Goal: Transaction & Acquisition: Download file/media

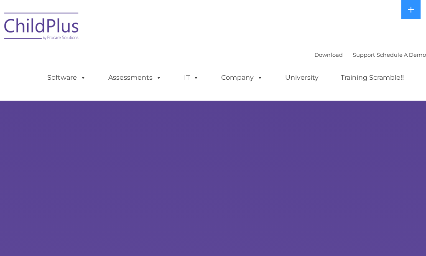
select select "MEDIUM"
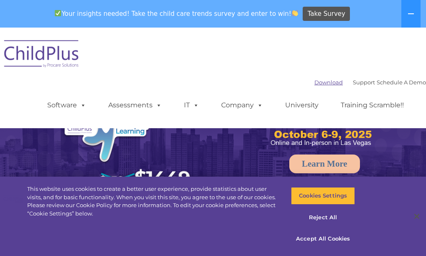
click at [314, 84] on link "Download" at bounding box center [328, 82] width 28 height 7
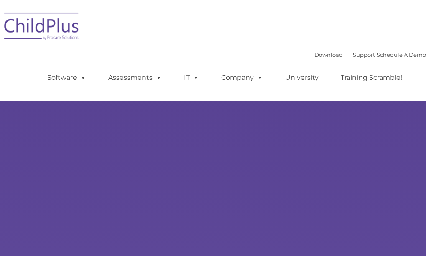
type input ""
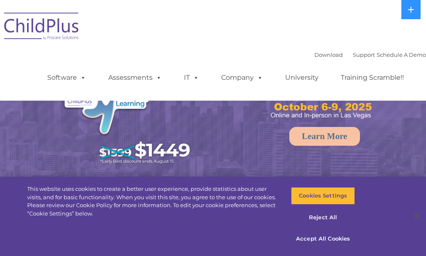
select select "MEDIUM"
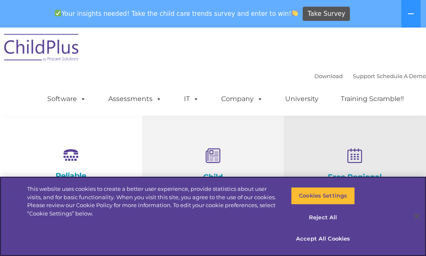
scroll to position [256, 0]
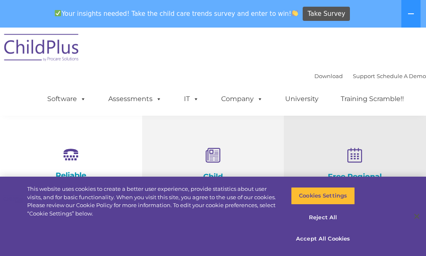
click at [120, 87] on ul "Software ChildPlus: The original and most widely-used Head Start data managemen…" at bounding box center [227, 98] width 395 height 33
click at [325, 217] on button "Reject All" at bounding box center [323, 218] width 64 height 18
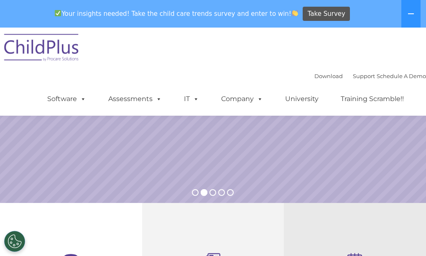
scroll to position [0, 0]
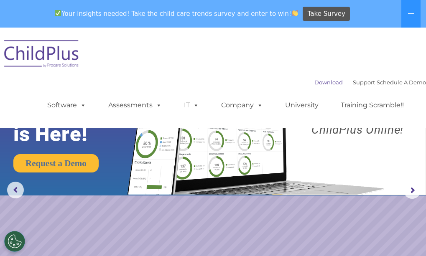
click at [314, 80] on link "Download" at bounding box center [328, 82] width 28 height 7
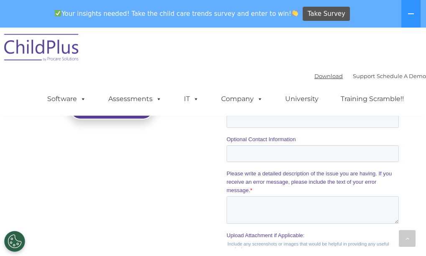
scroll to position [842, 0]
click at [314, 73] on link "Download" at bounding box center [328, 76] width 28 height 7
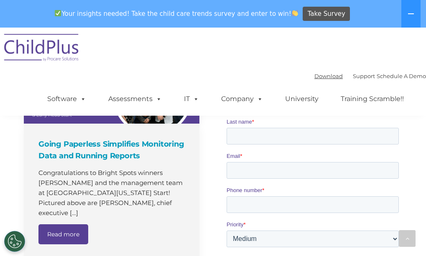
scroll to position [653, 0]
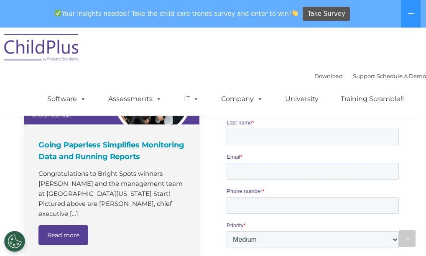
click at [314, 71] on div "Download Support | Schedule A Demo " at bounding box center [370, 76] width 112 height 13
click at [314, 76] on link "Download" at bounding box center [328, 76] width 28 height 7
